Goal: Book appointment/travel/reservation

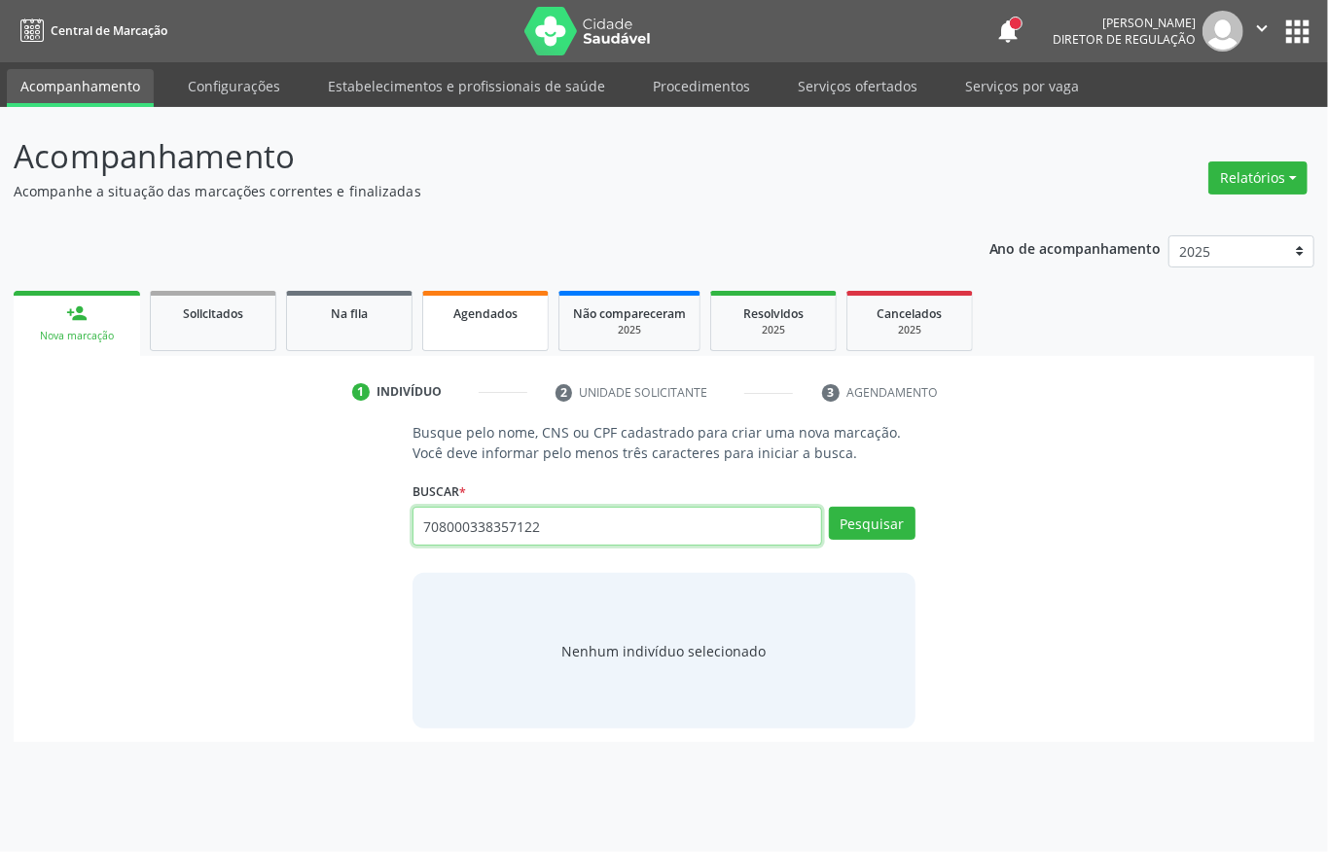
type input "708000338357122"
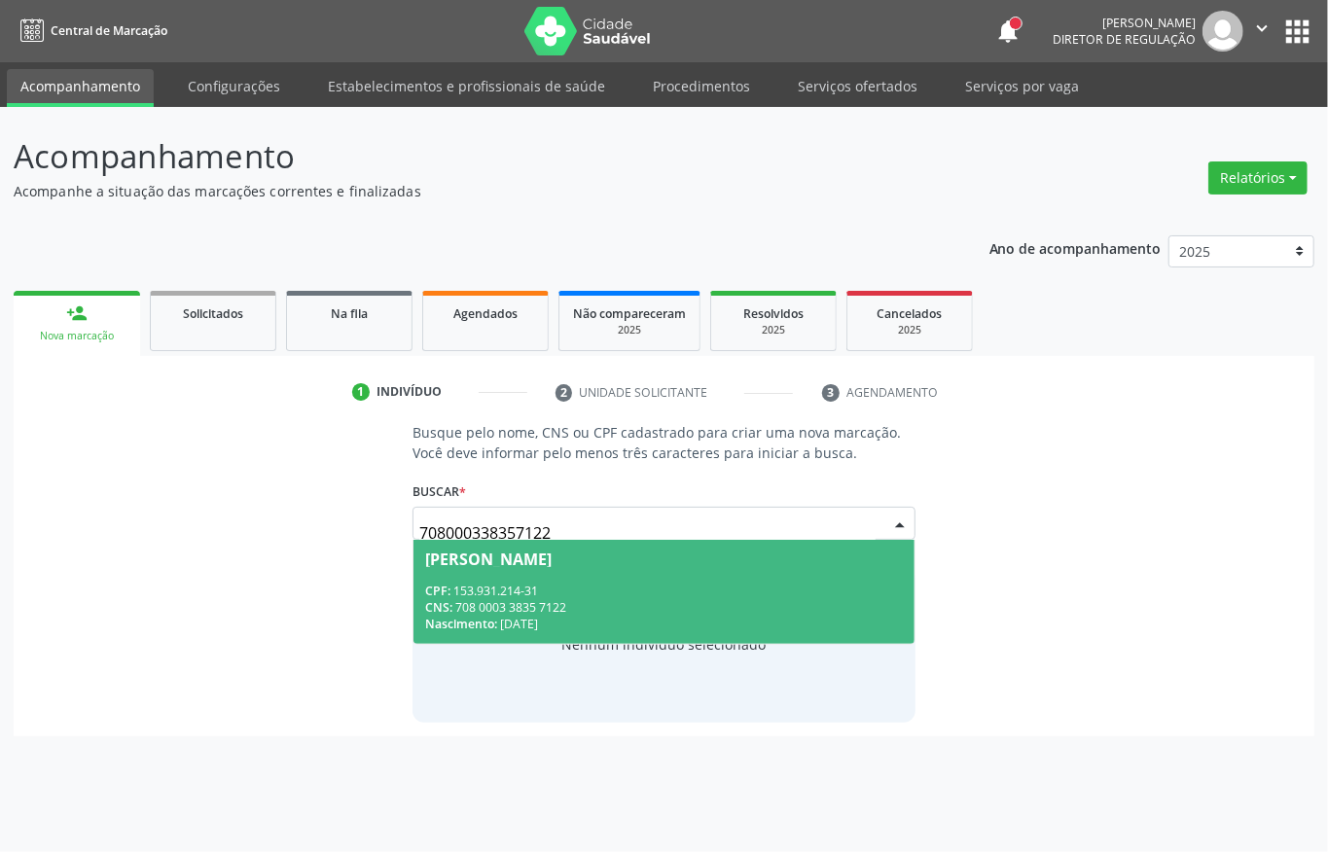
click at [724, 584] on div "CPF: 153.931.214-31" at bounding box center [664, 591] width 478 height 17
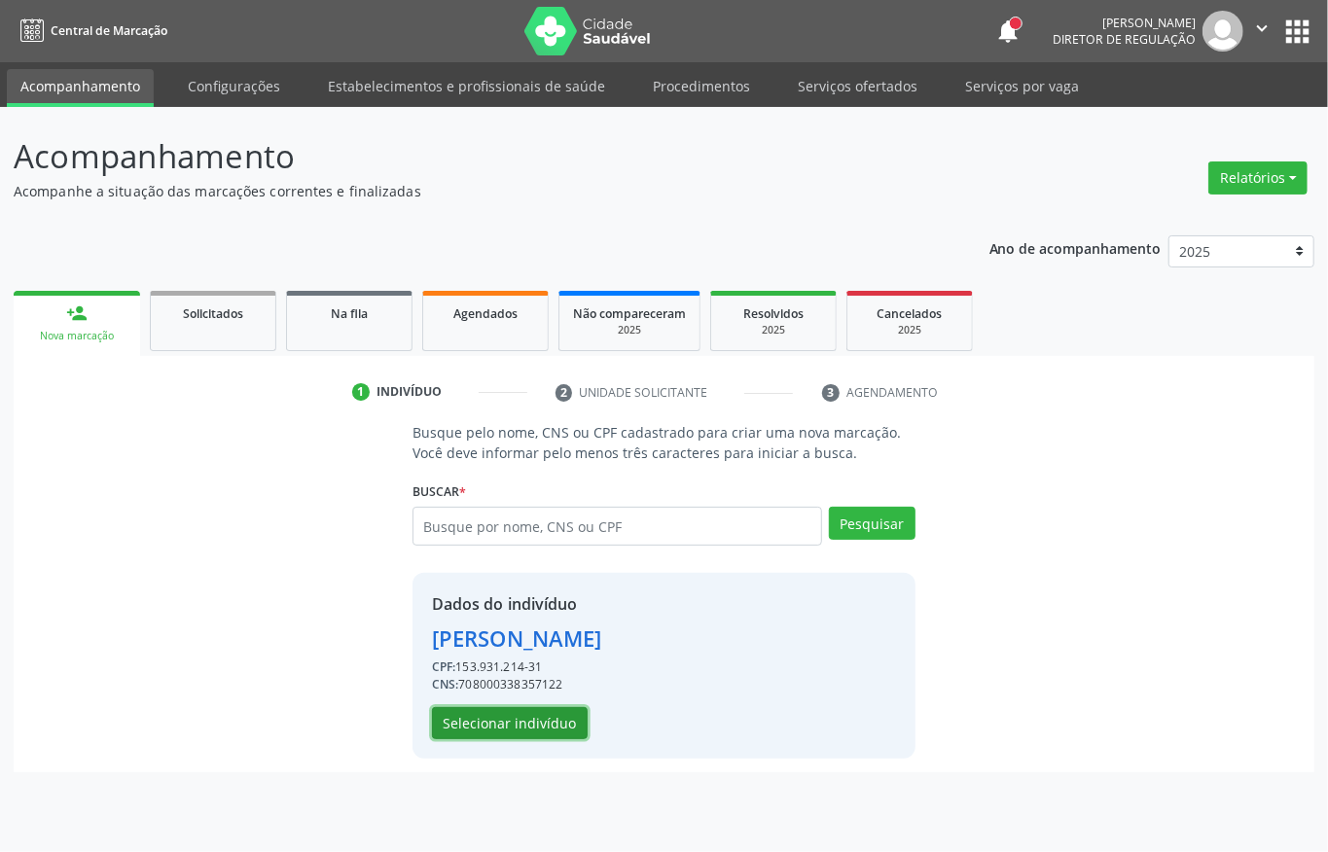
click at [529, 718] on button "Selecionar indivíduo" at bounding box center [510, 723] width 156 height 33
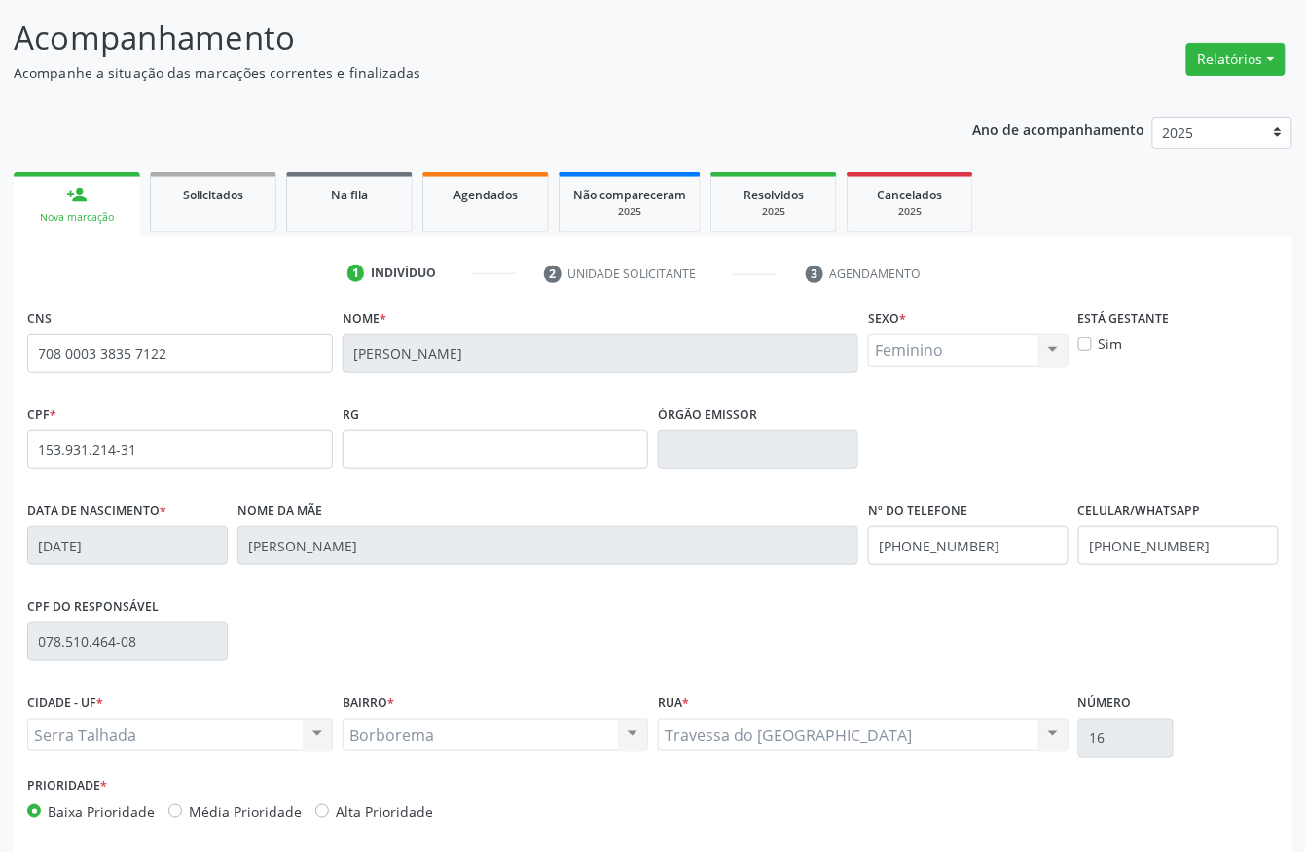
scroll to position [203, 0]
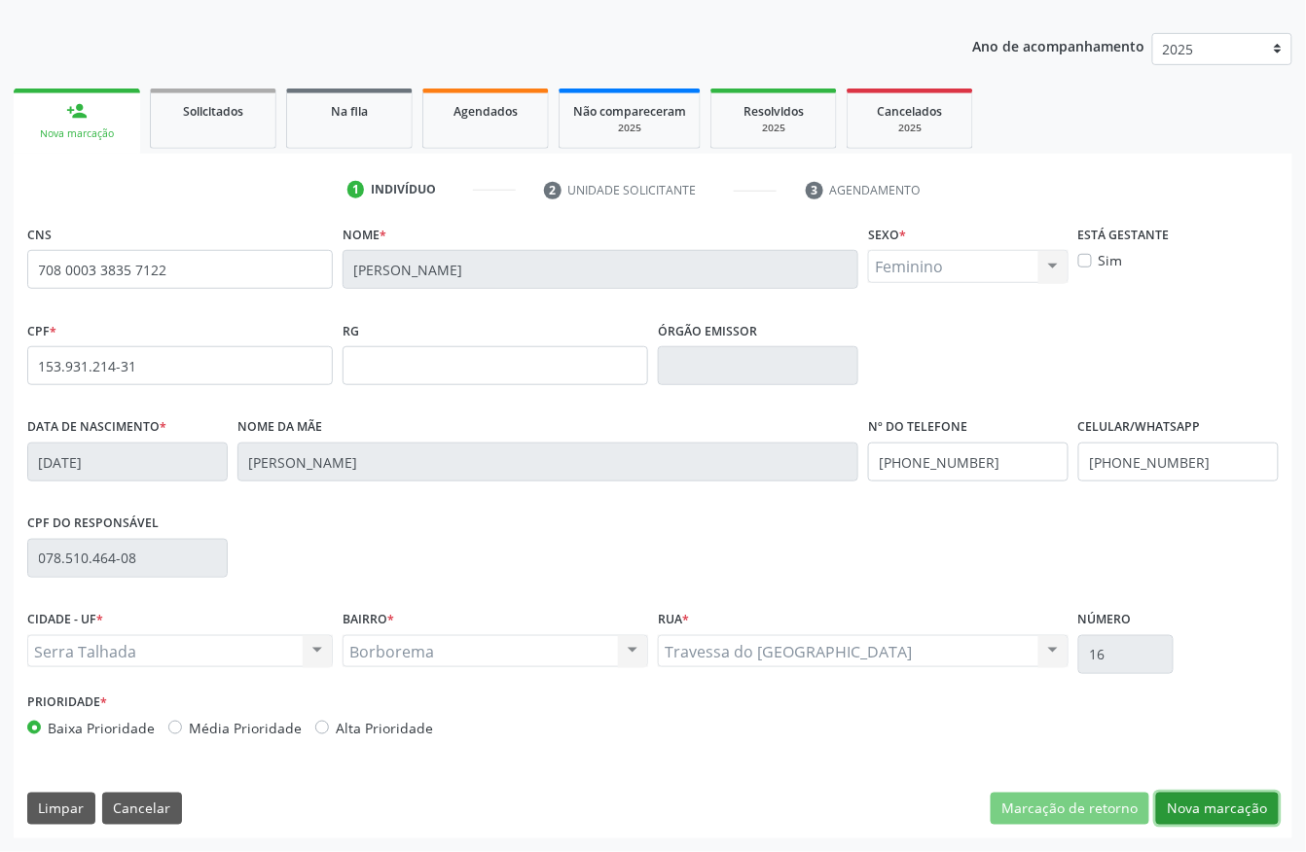
click at [1196, 823] on button "Nova marcação" at bounding box center [1217, 809] width 123 height 33
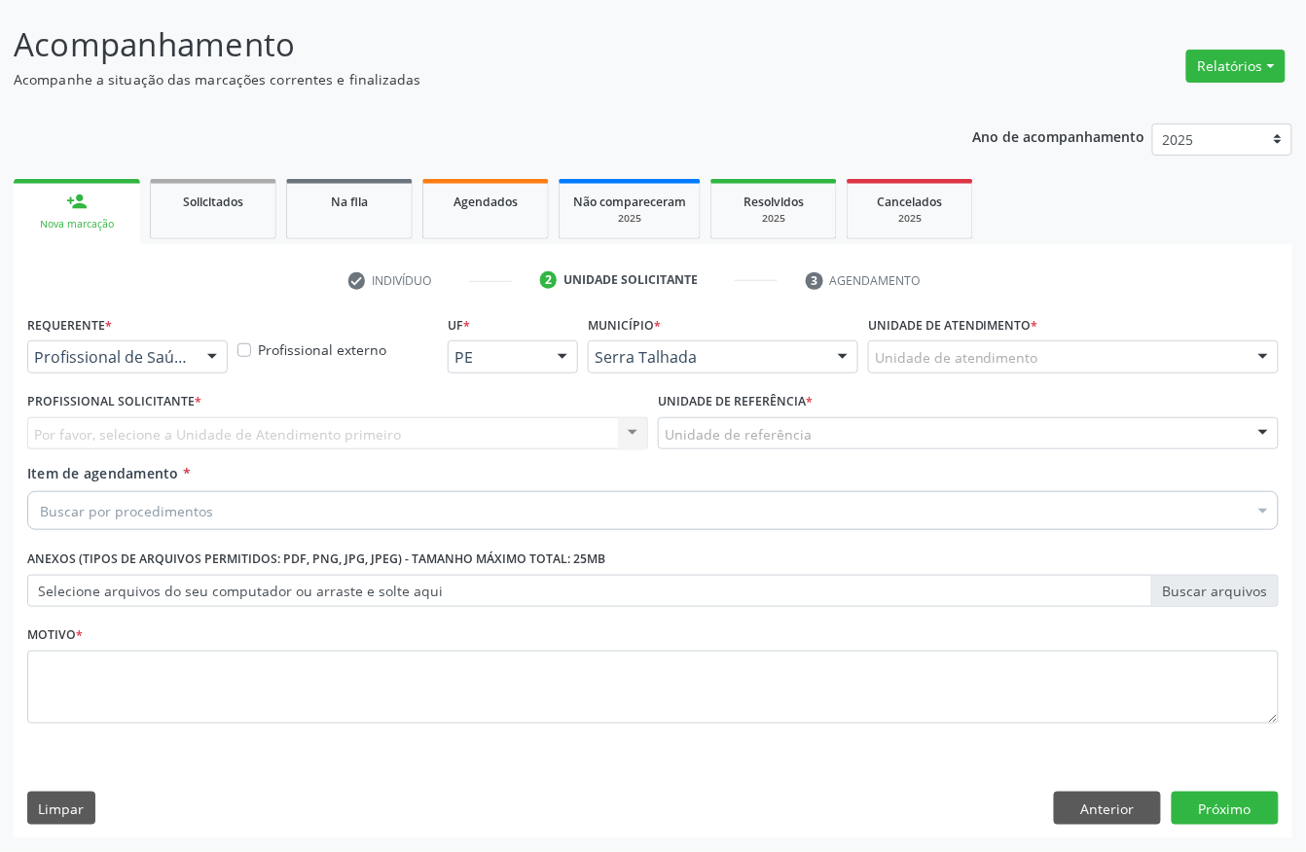
scroll to position [114, 0]
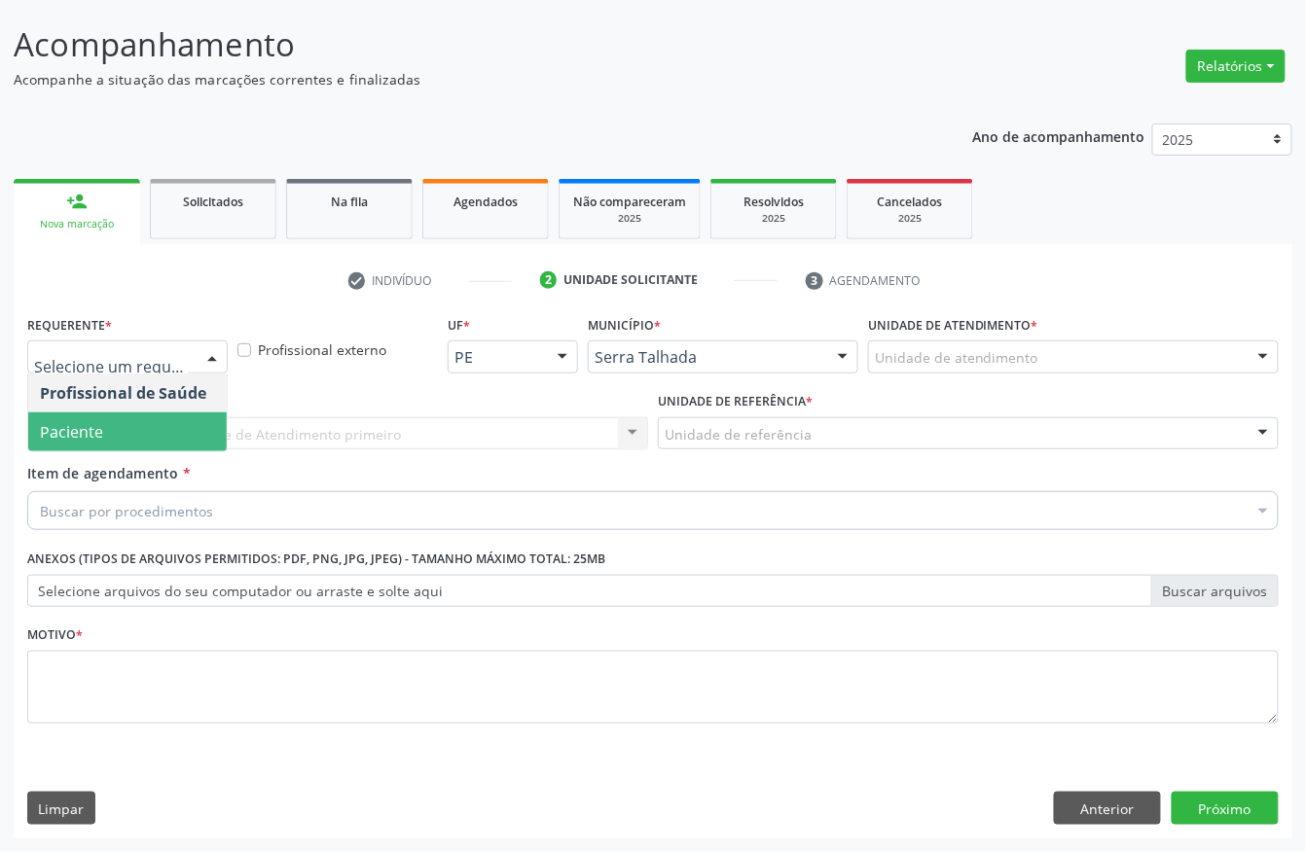
click at [133, 416] on span "Paciente" at bounding box center [127, 432] width 199 height 39
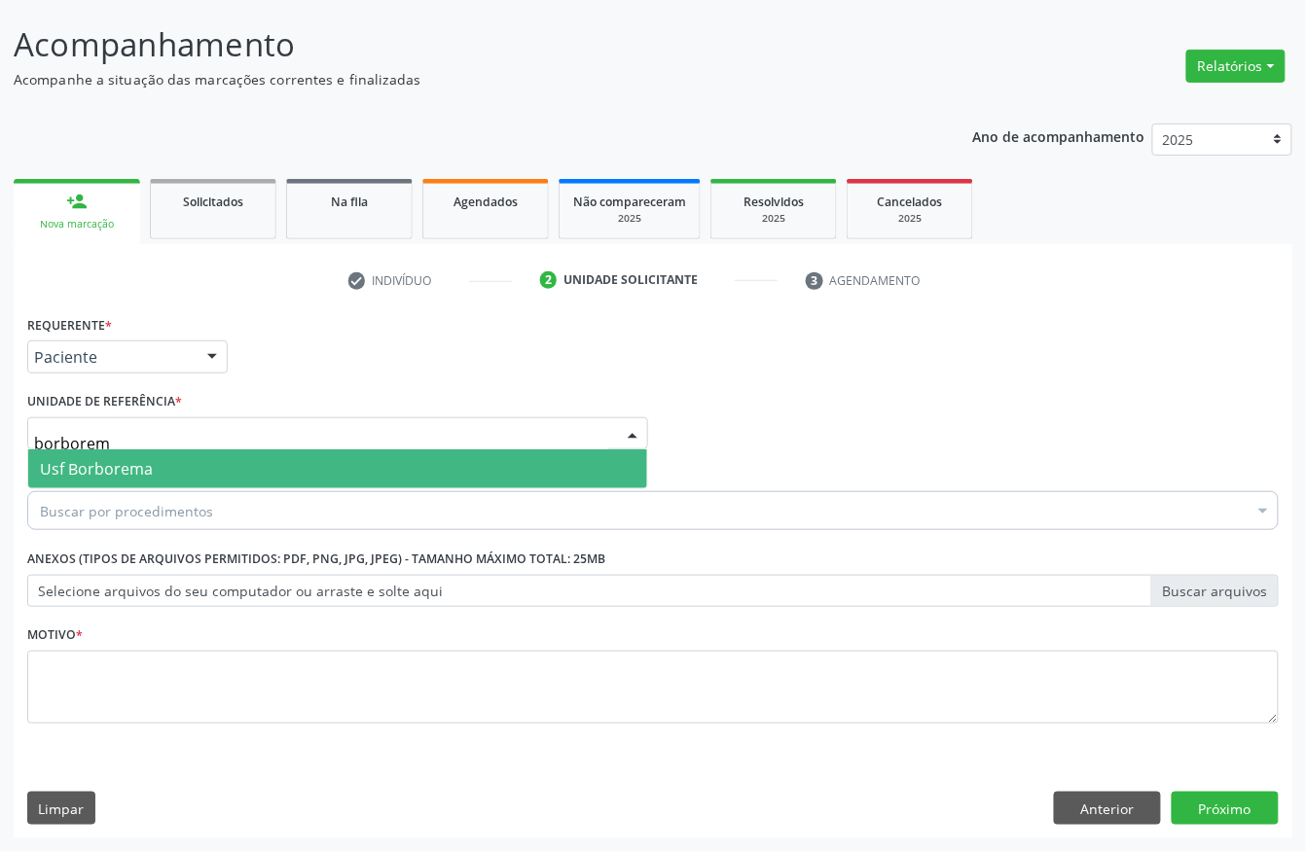
type input "borborema"
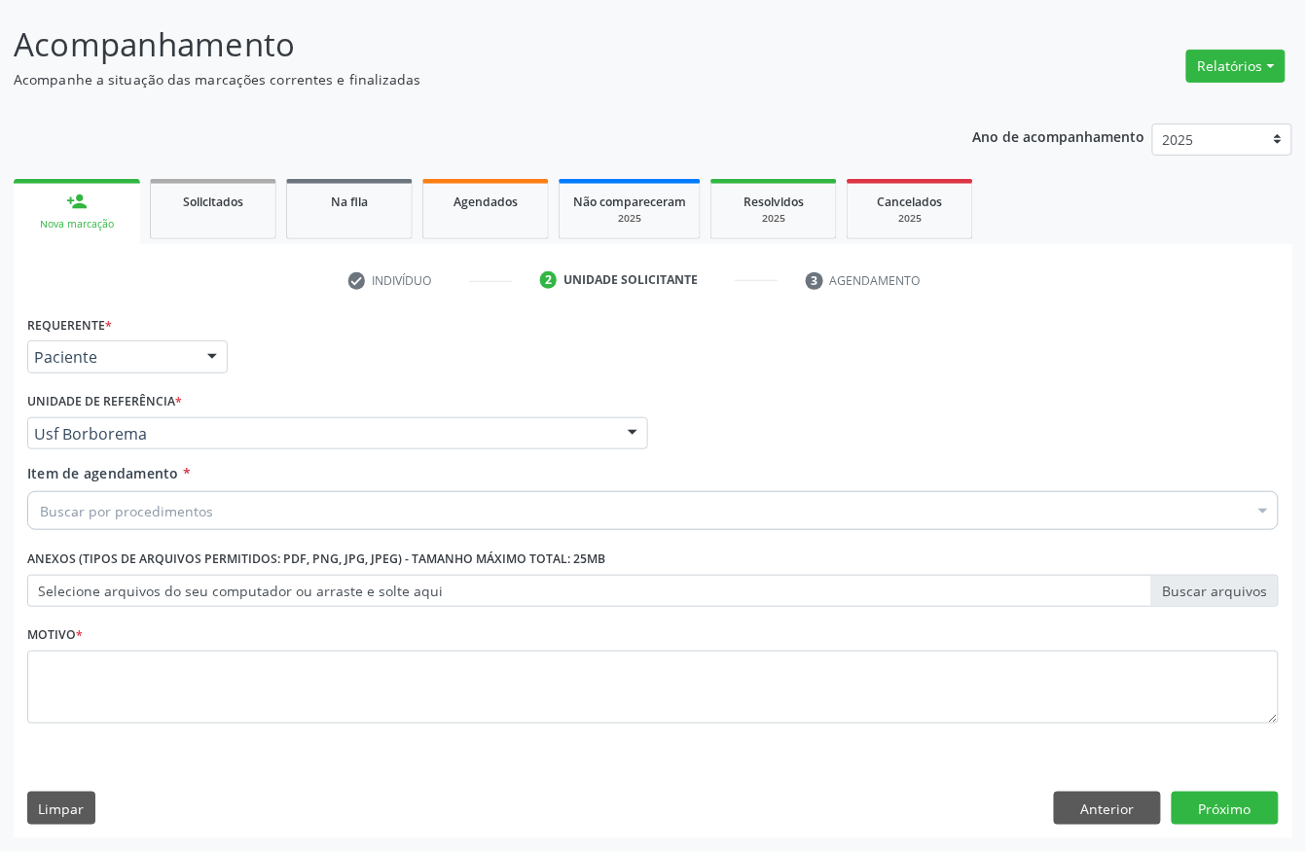
click at [196, 484] on div "Item de agendamento * Buscar por procedimentos Selecionar todos 0304070076 - .Q…" at bounding box center [652, 493] width 1251 height 61
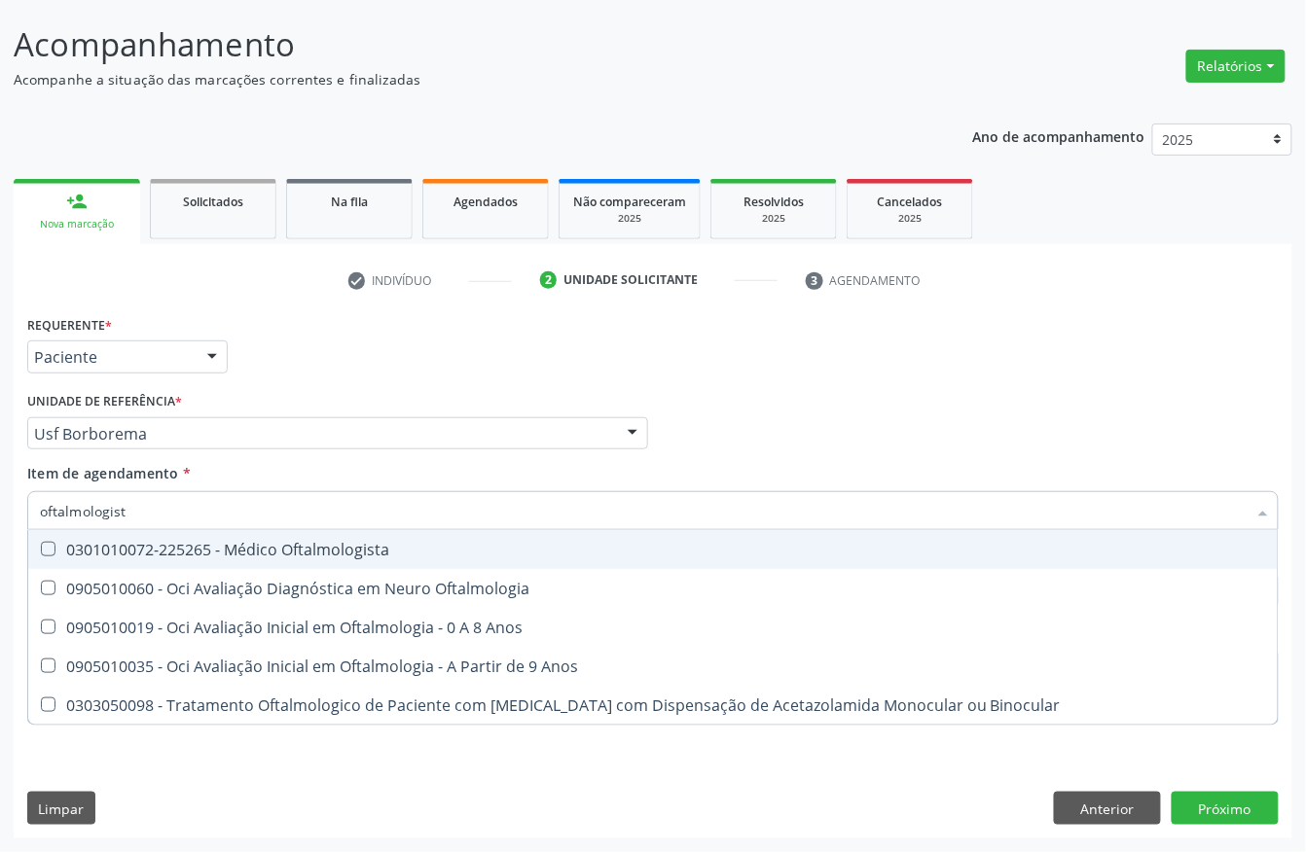
type input "oftalmologista"
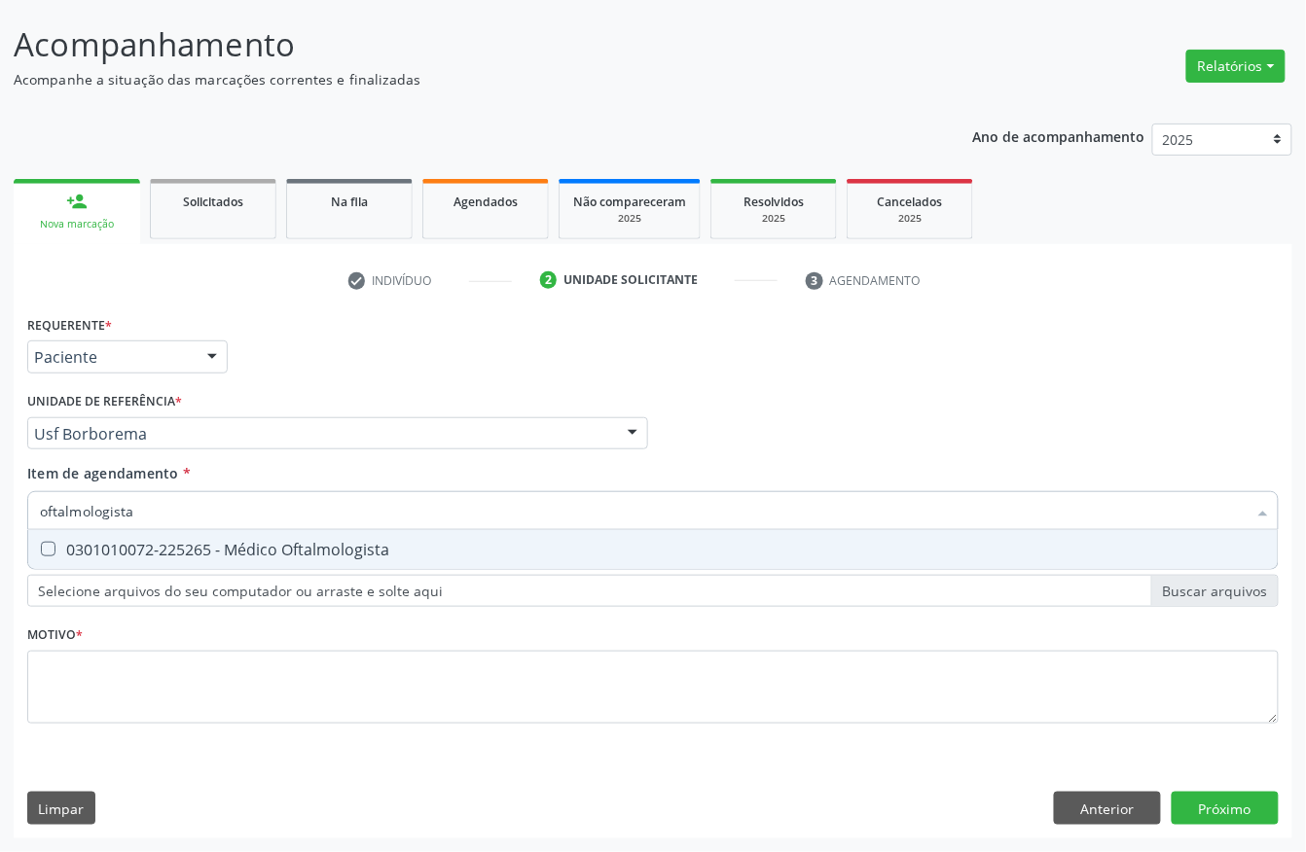
click at [162, 550] on div "0301010072-225265 - Médico Oftalmologista" at bounding box center [653, 550] width 1226 height 16
checkbox Oftalmologista "true"
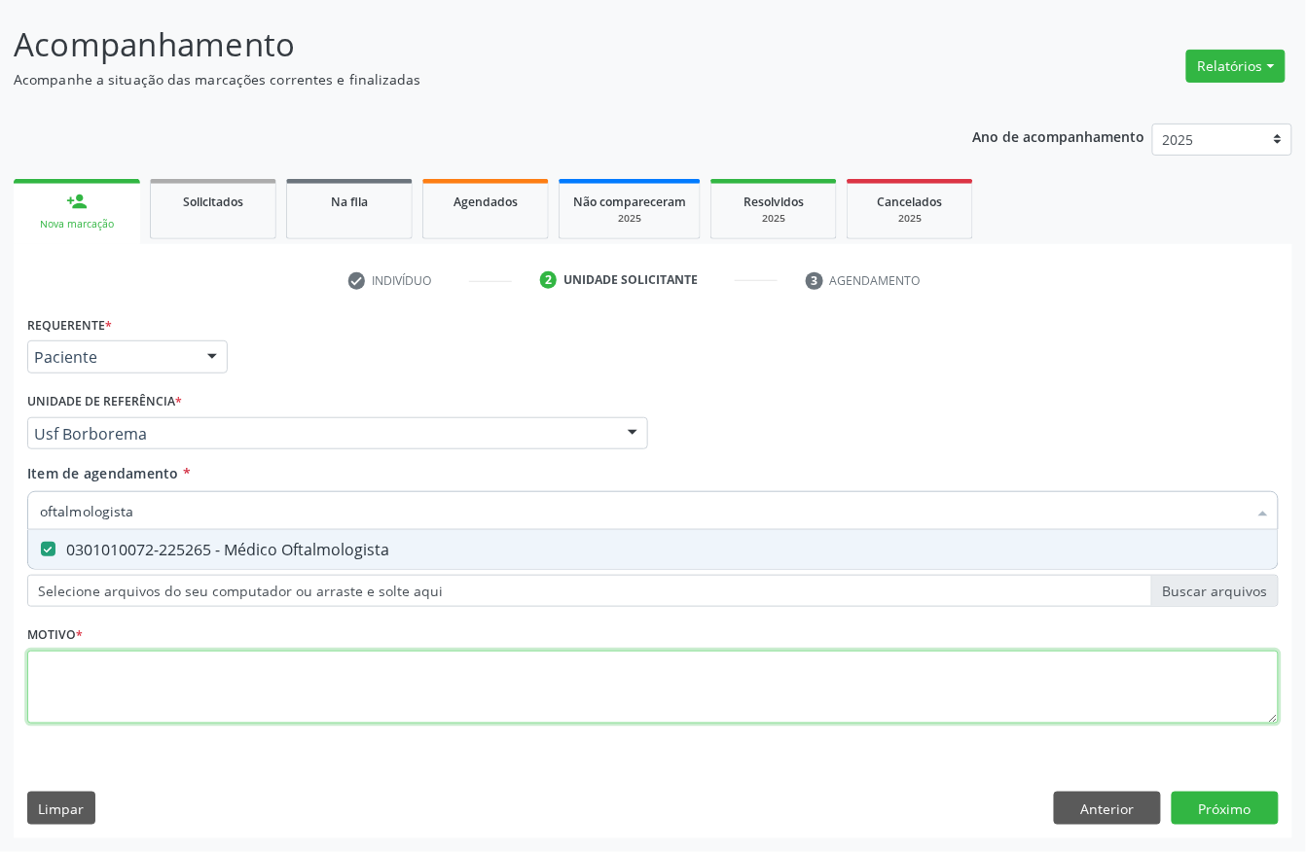
click at [148, 671] on div "Requerente * Paciente Profissional de Saúde Paciente Nenhum resultado encontrad…" at bounding box center [652, 530] width 1251 height 441
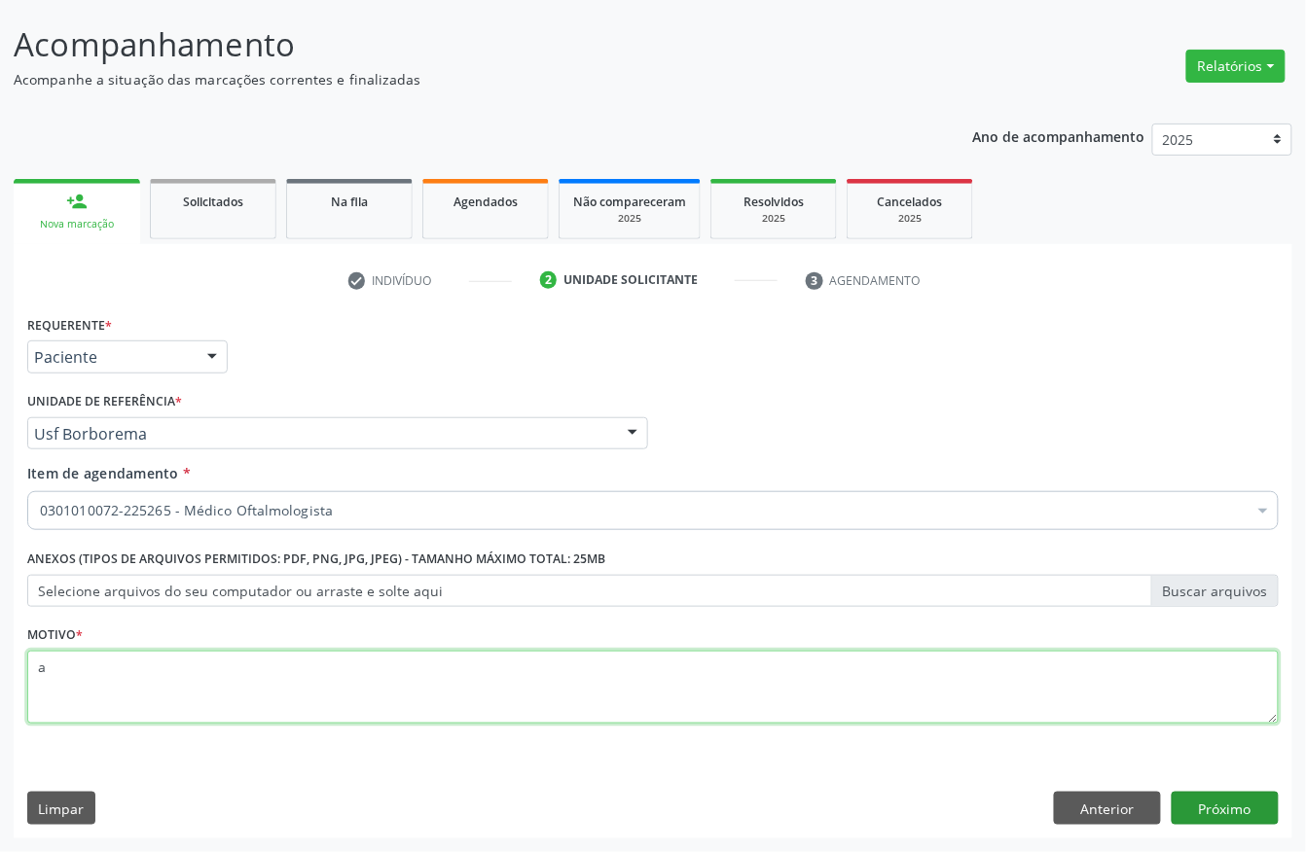
type textarea "a"
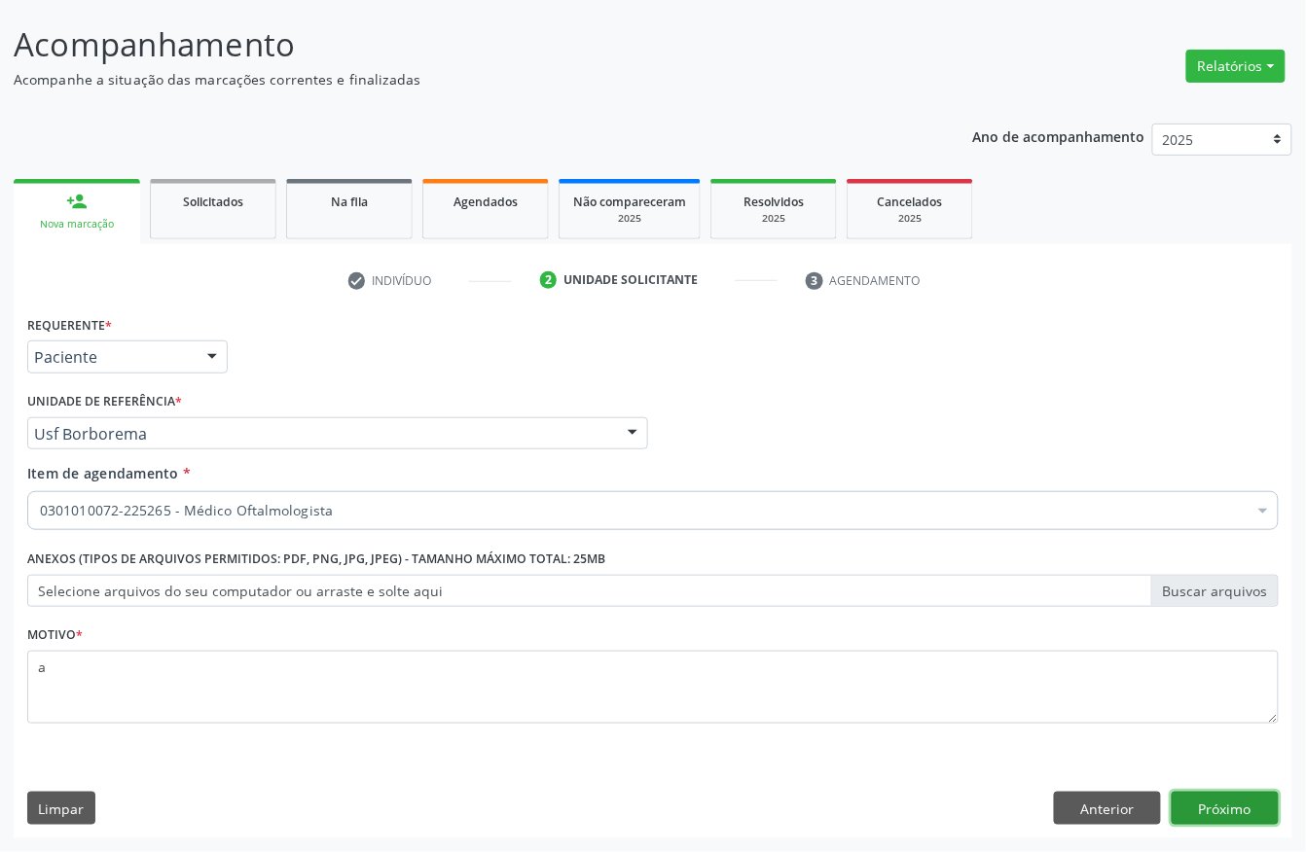
click at [1214, 818] on button "Próximo" at bounding box center [1225, 808] width 107 height 33
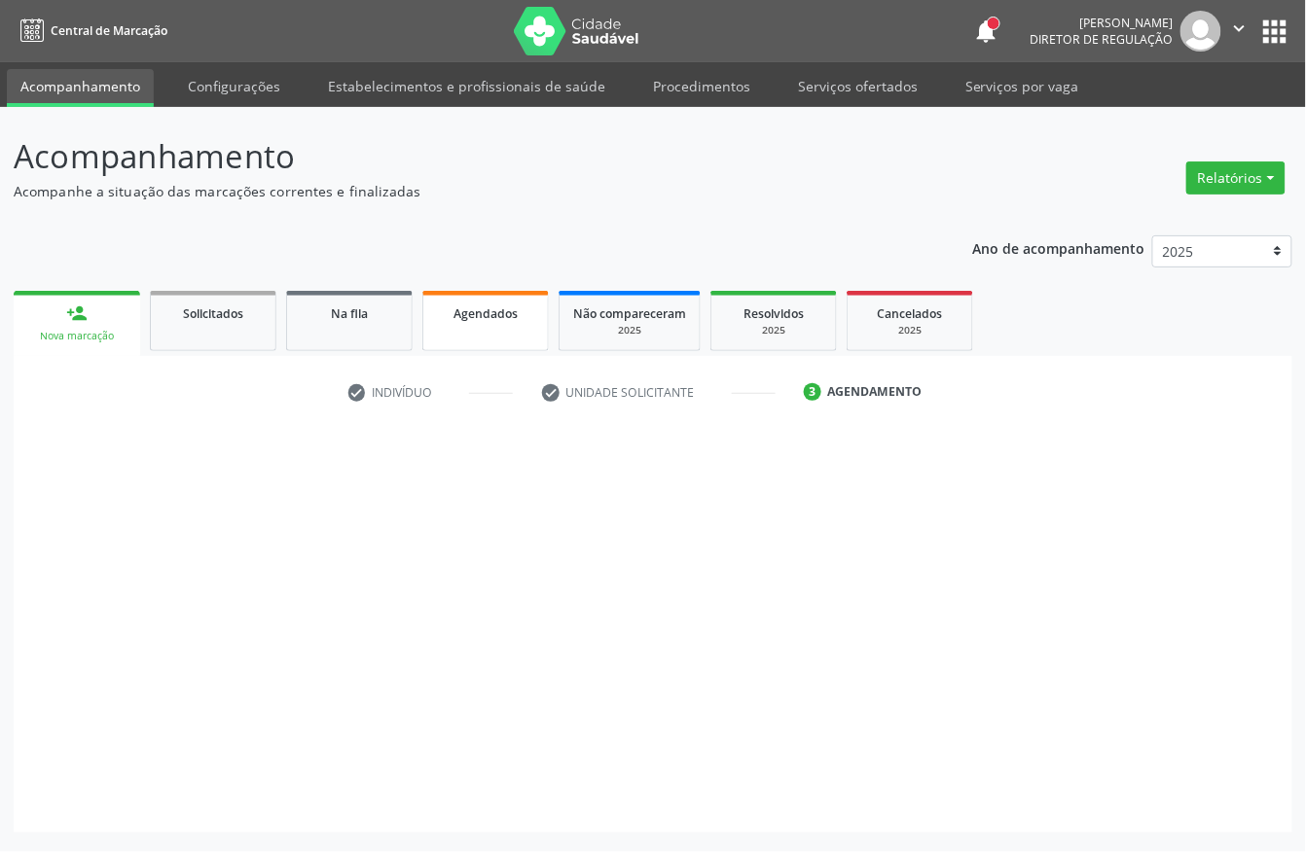
scroll to position [0, 0]
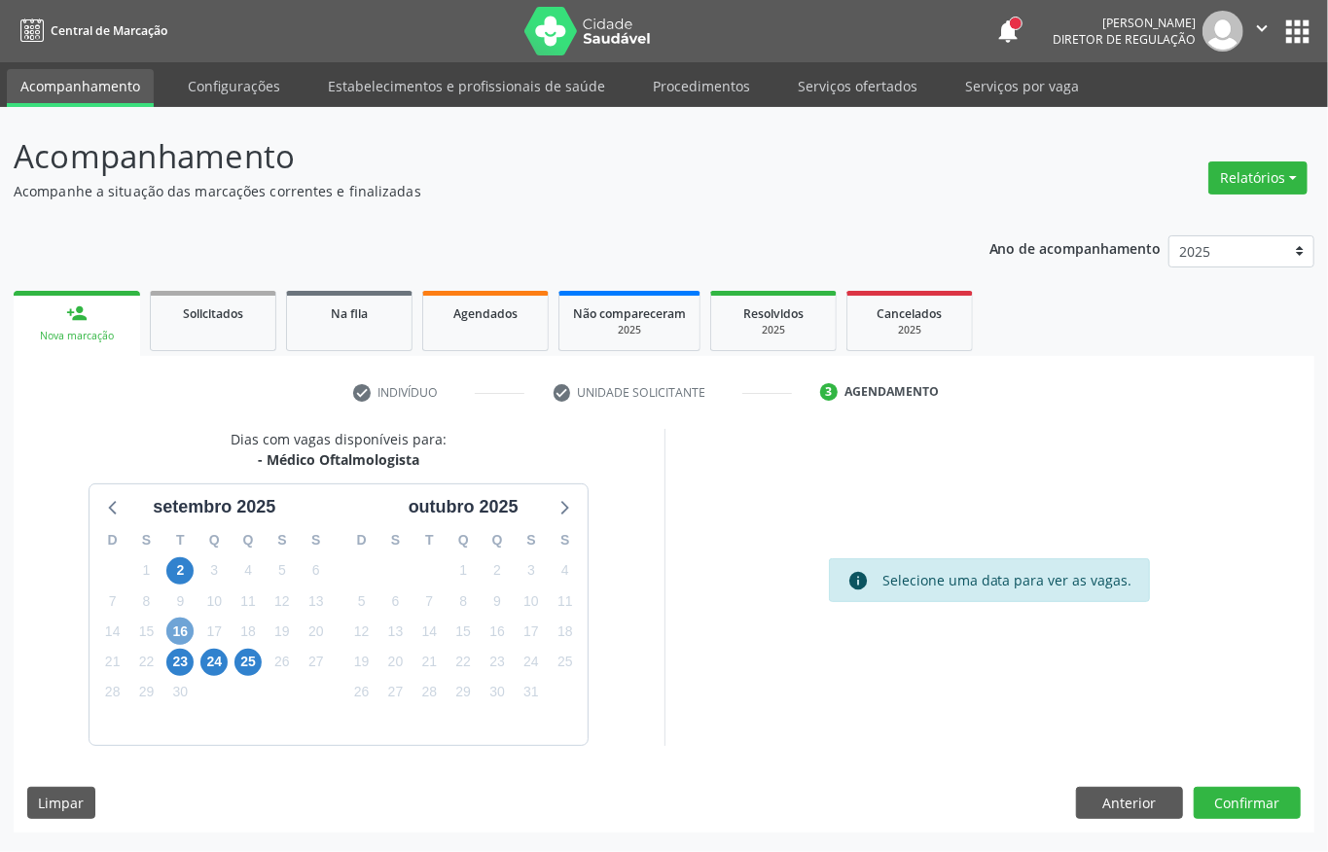
click at [180, 628] on span "16" at bounding box center [179, 631] width 27 height 27
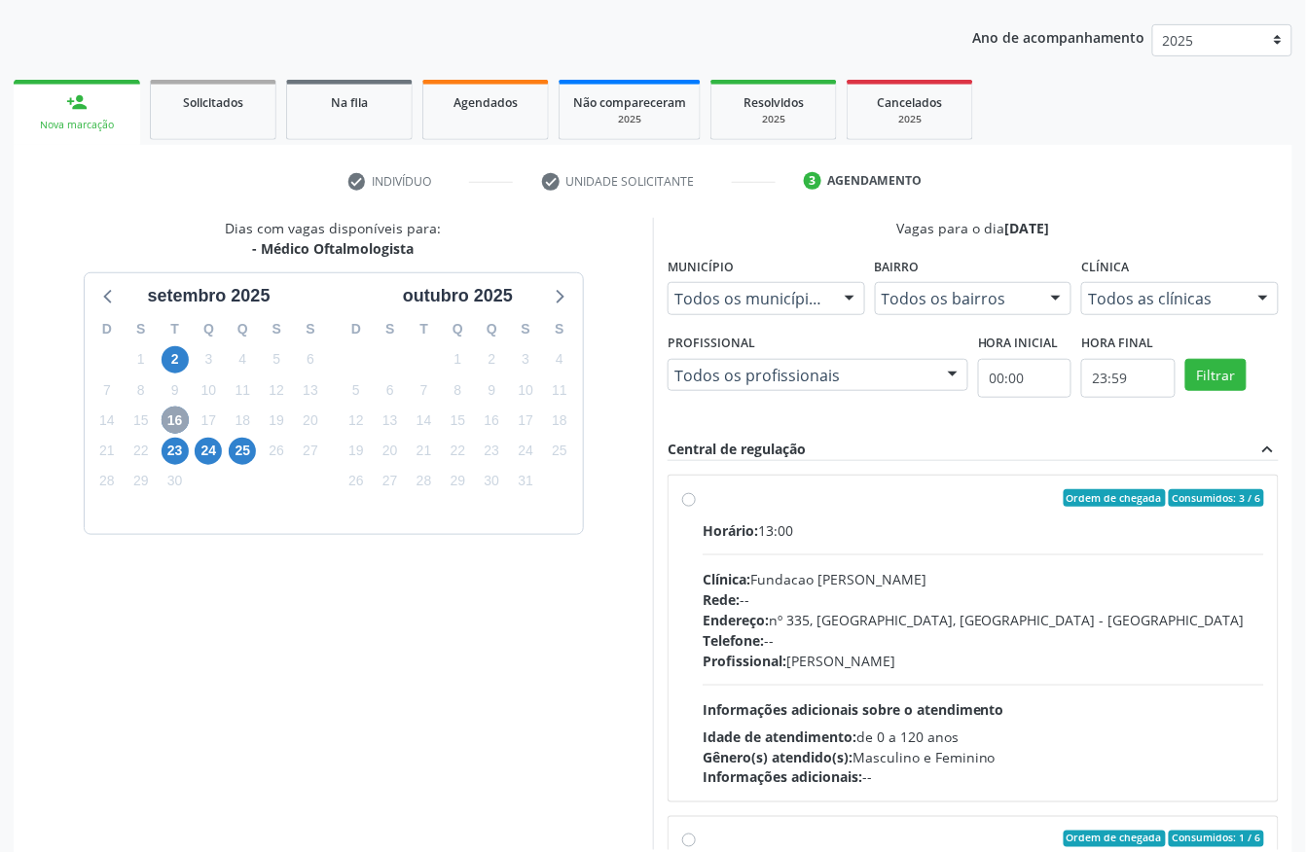
scroll to position [259, 0]
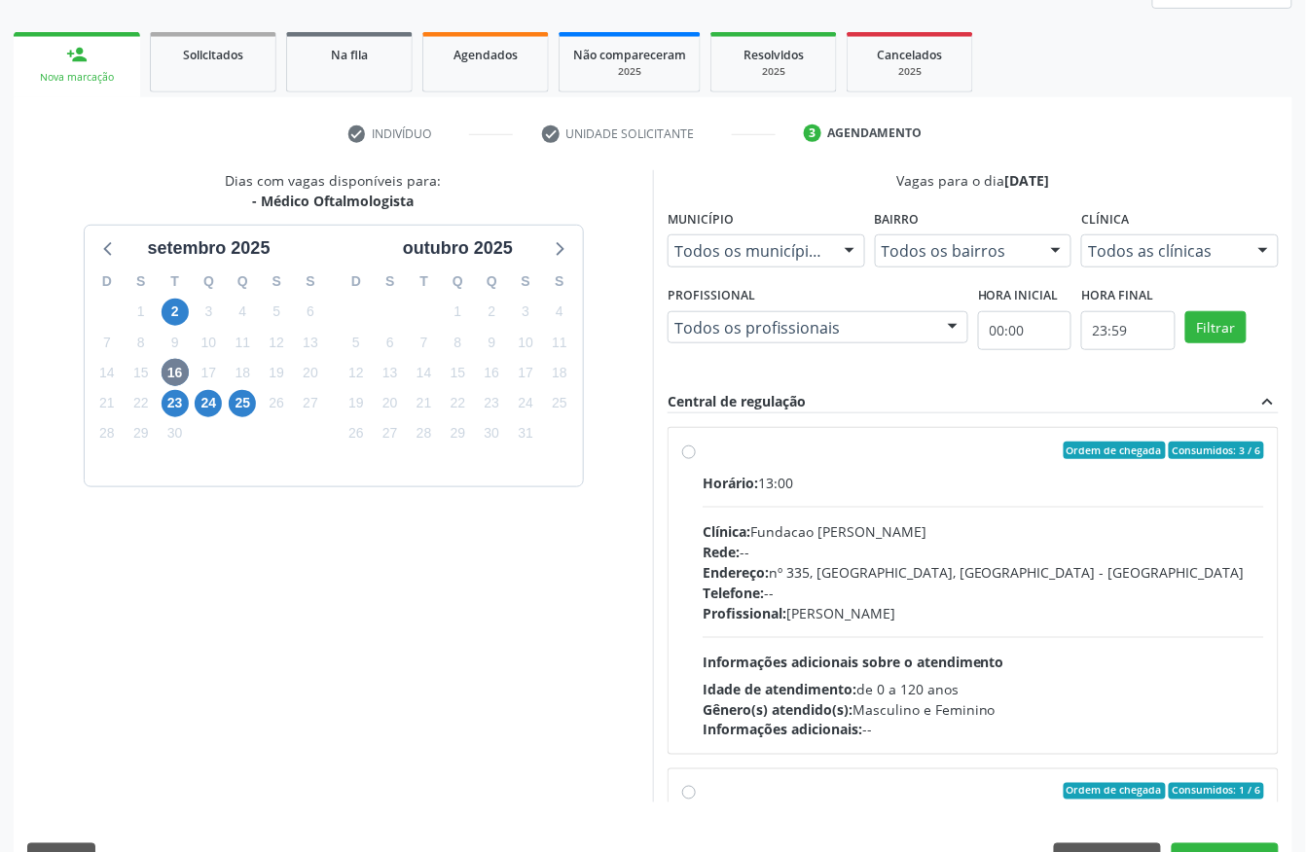
click at [838, 537] on div "Clínica: Fundacao [PERSON_NAME]" at bounding box center [983, 532] width 561 height 20
click at [696, 459] on input "Ordem de chegada Consumidos: 3 / 6 Horário: 13:00 Clínica: Fundacao [PERSON_NAM…" at bounding box center [689, 451] width 14 height 18
radio input "true"
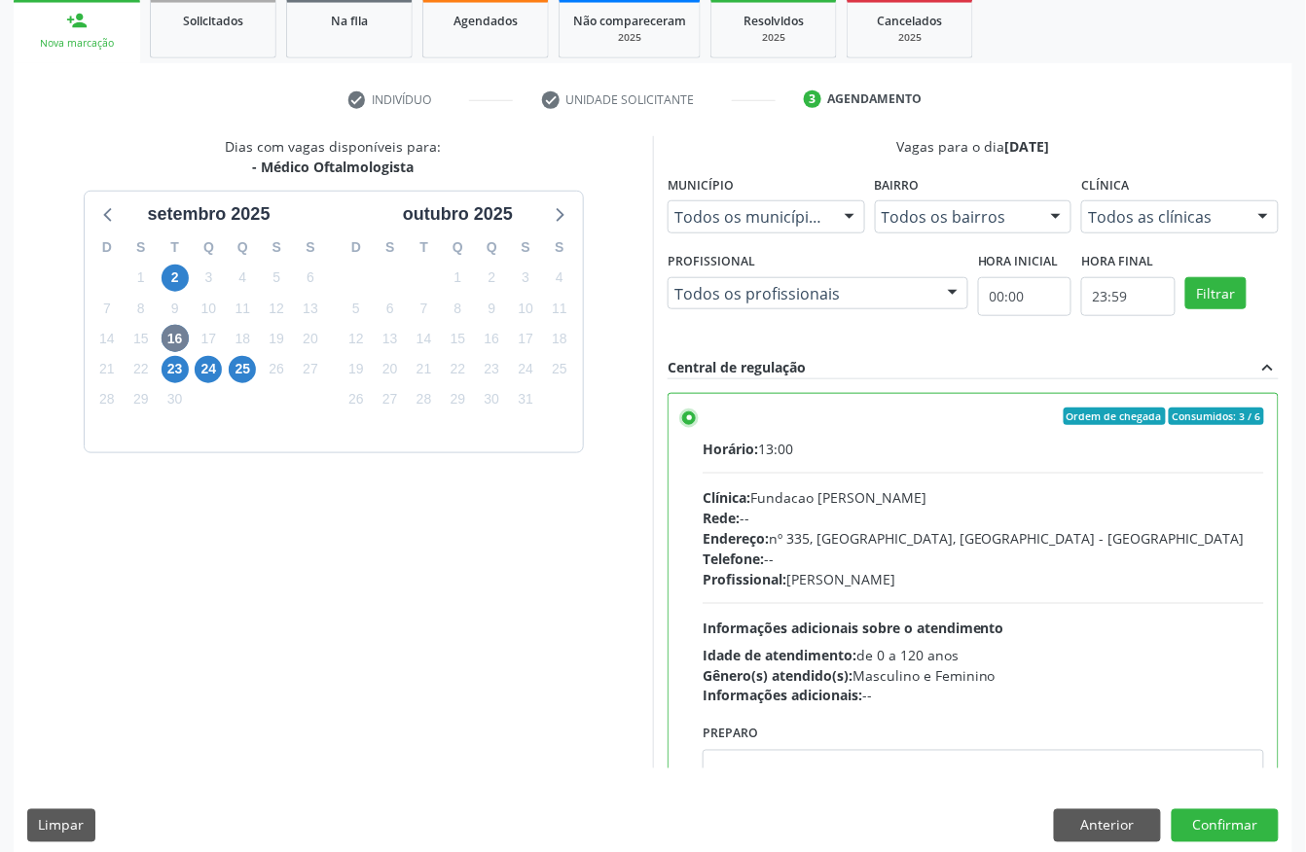
scroll to position [311, 0]
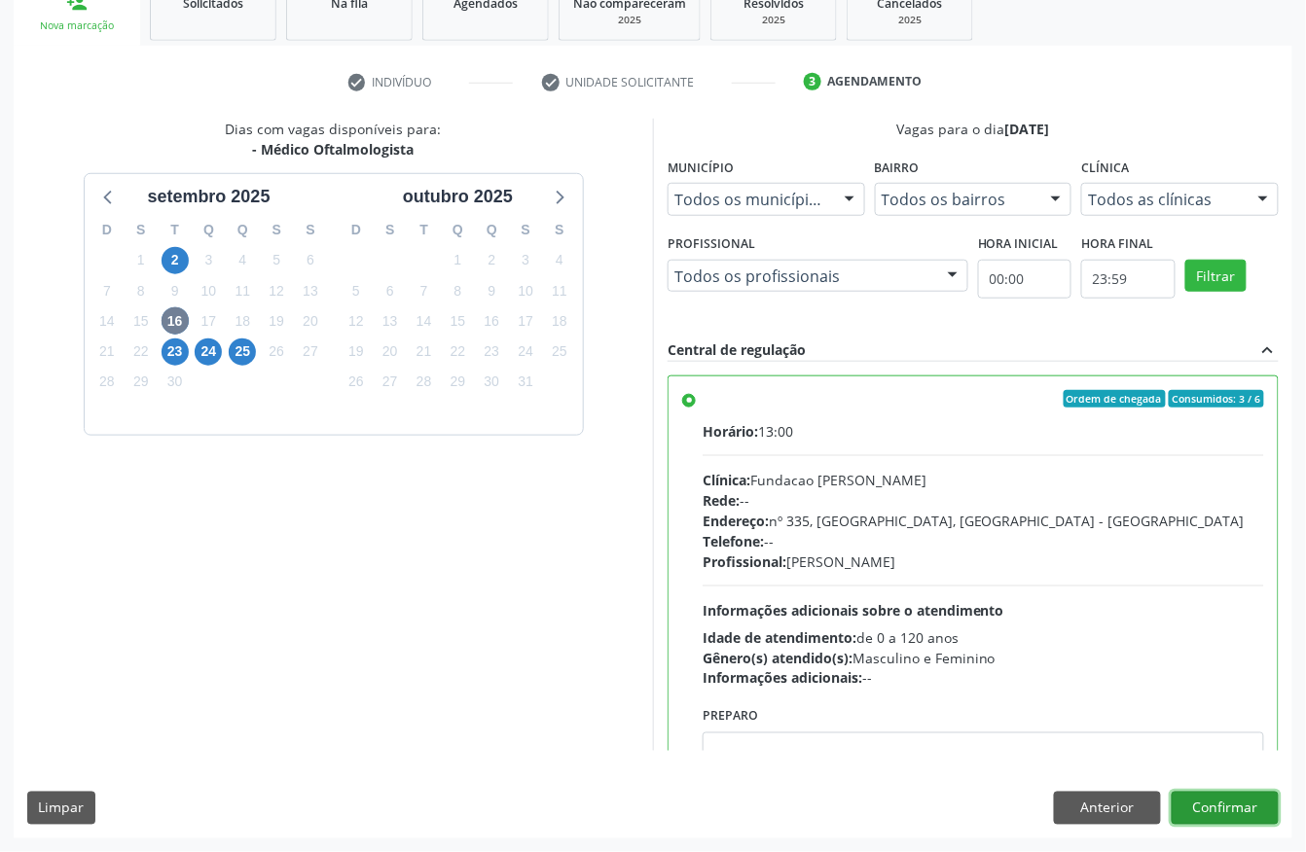
click at [1231, 813] on button "Confirmar" at bounding box center [1225, 808] width 107 height 33
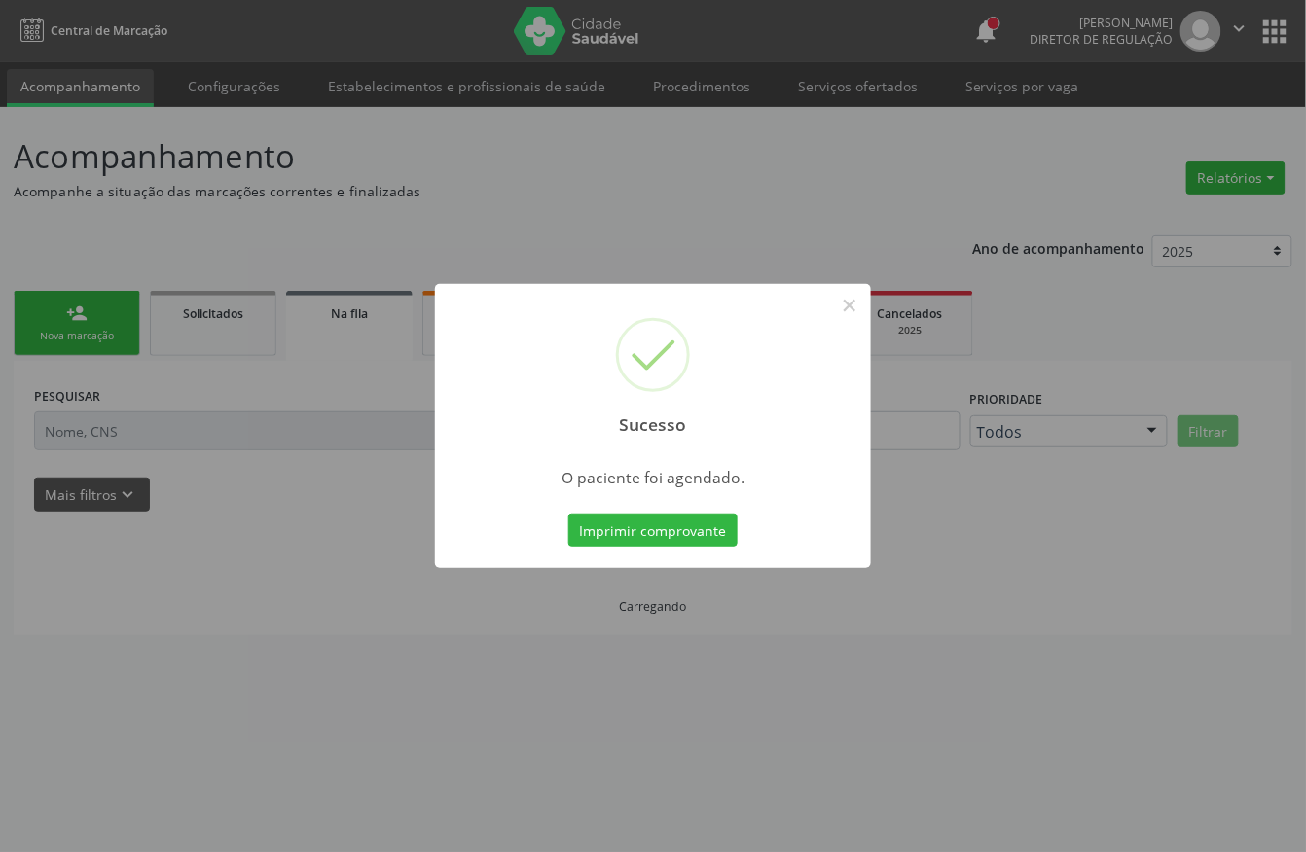
scroll to position [0, 0]
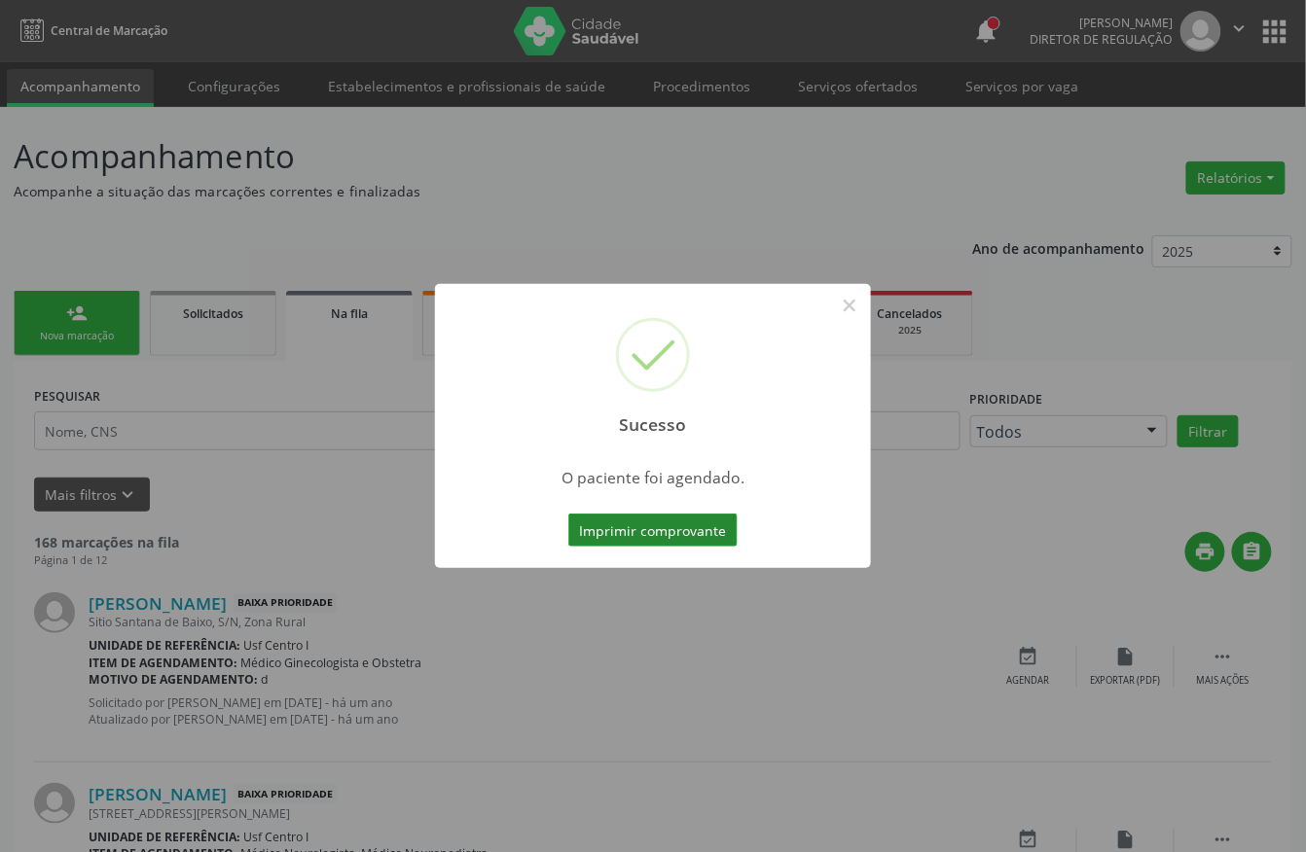
click at [674, 545] on button "Imprimir comprovante" at bounding box center [652, 530] width 169 height 33
